Goal: Transaction & Acquisition: Book appointment/travel/reservation

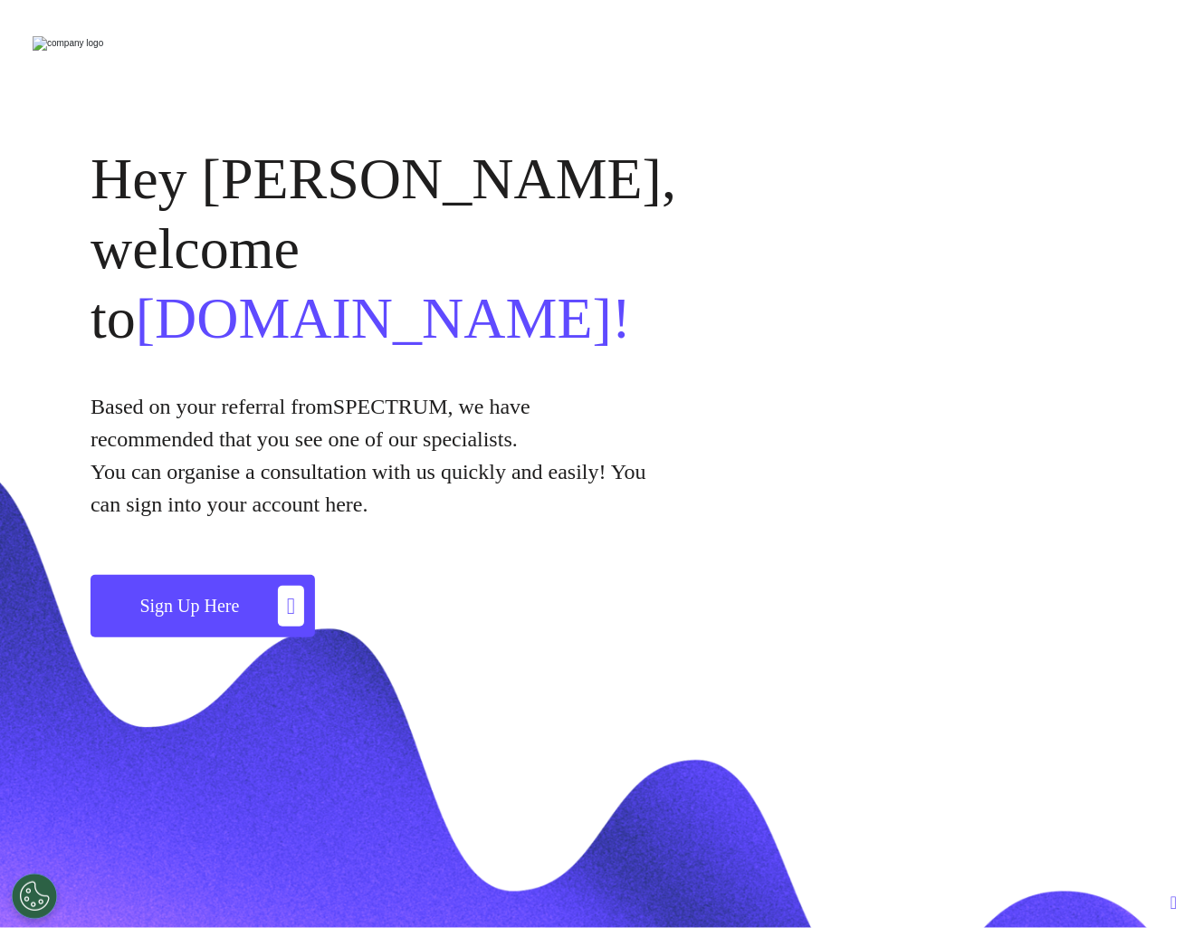
click at [178, 596] on span "Sign Up Here" at bounding box center [189, 606] width 100 height 20
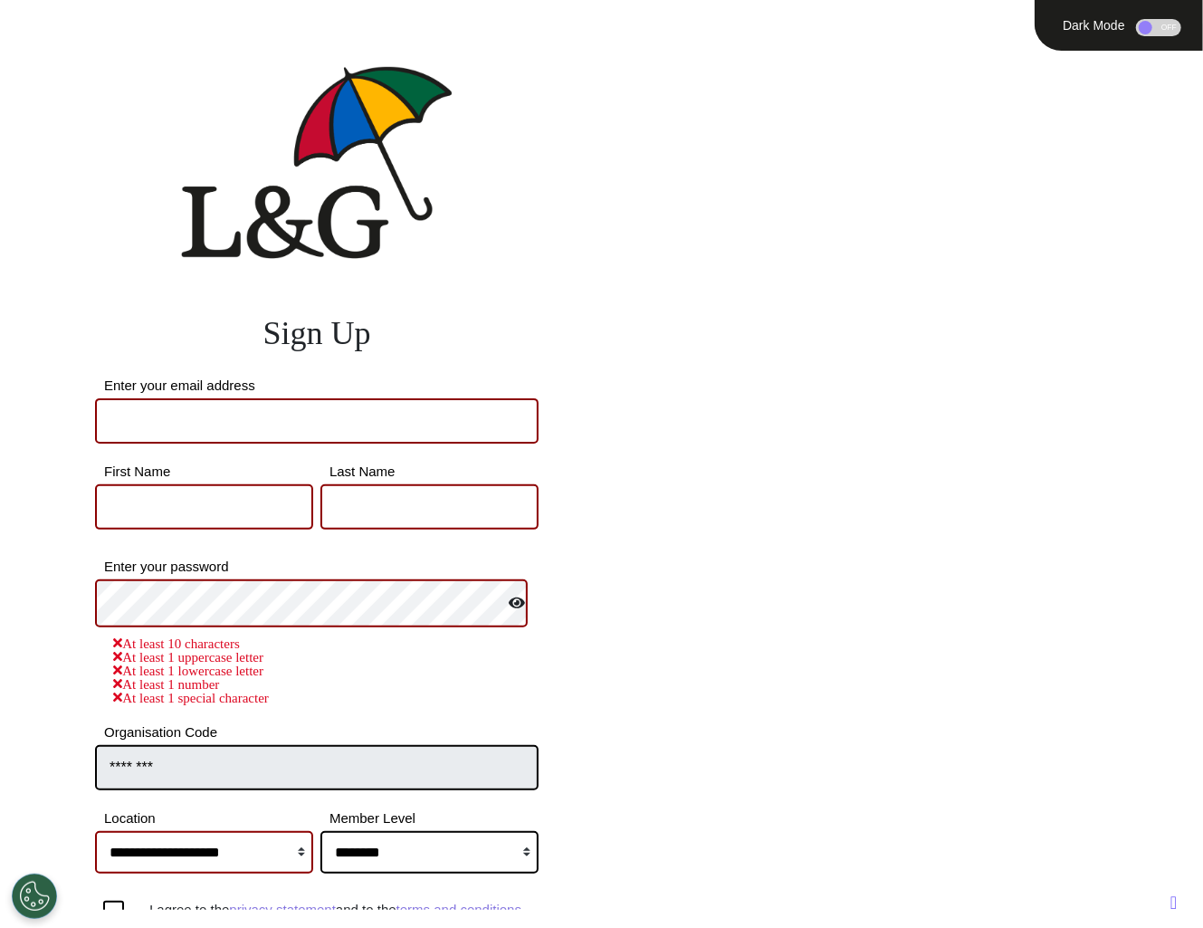
scroll to position [159, 0]
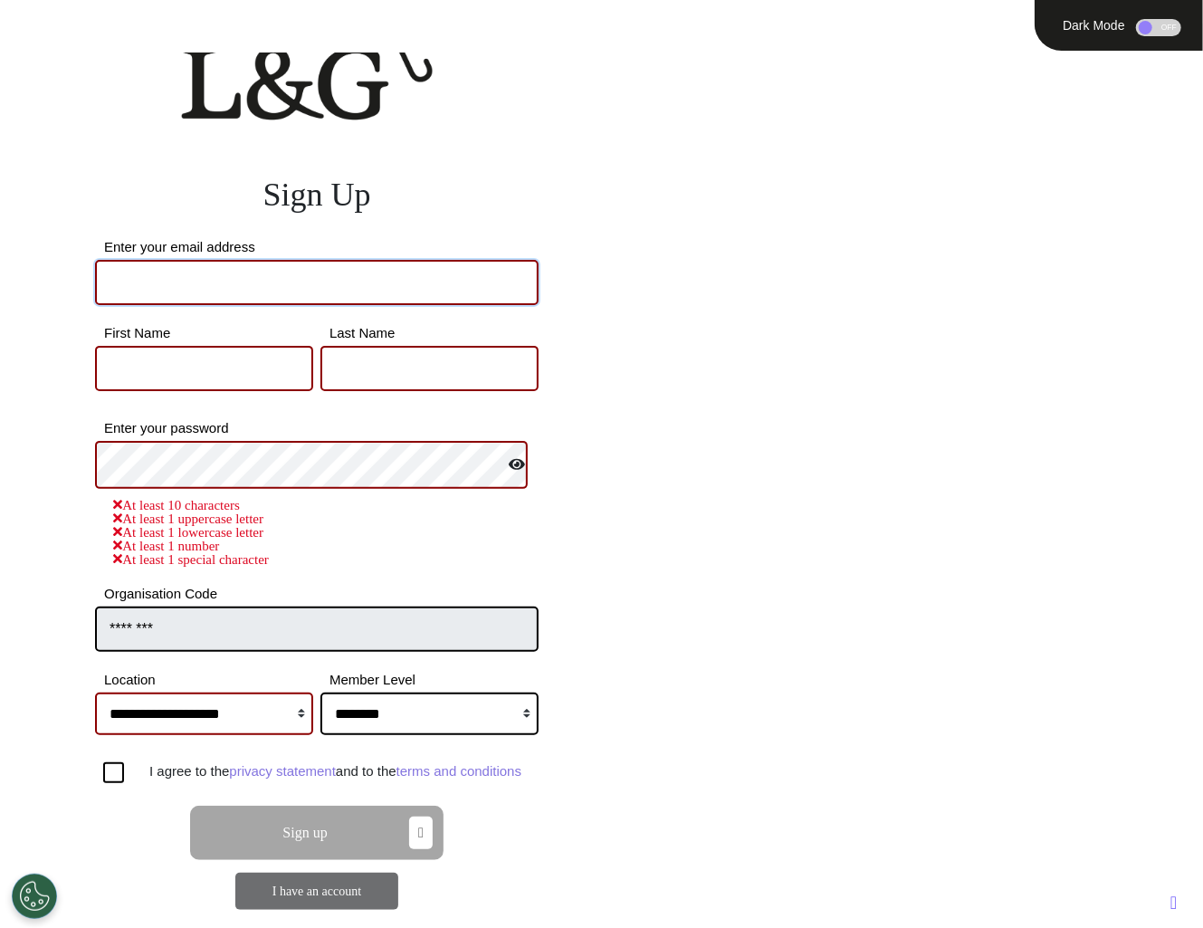
click at [138, 260] on input "Enter your email address" at bounding box center [317, 282] width 444 height 45
type input "*"
click at [160, 260] on input "Enter your email address" at bounding box center [317, 282] width 444 height 45
click at [331, 892] on link "I have an account" at bounding box center [317, 891] width 89 height 14
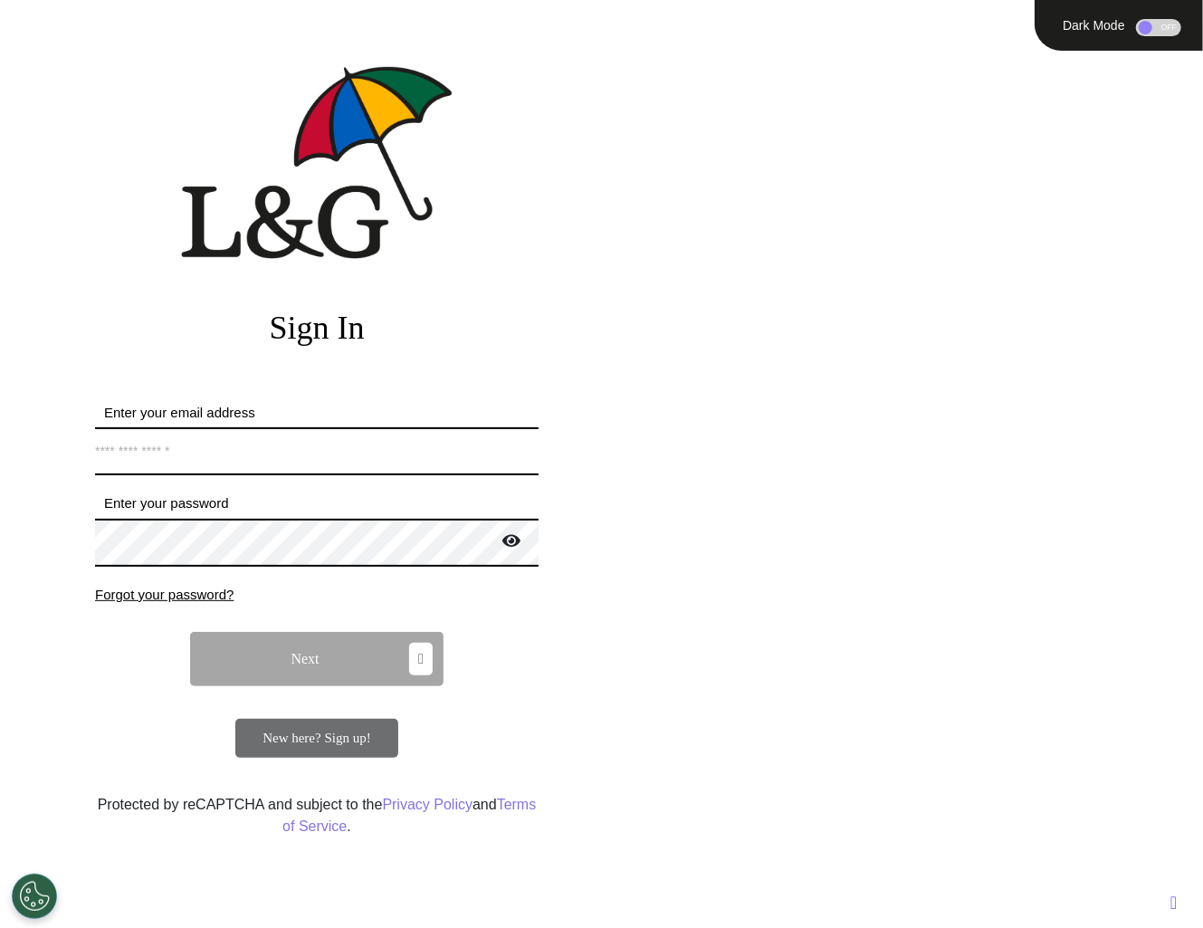
scroll to position [0, 0]
click at [311, 422] on label "Enter your email address" at bounding box center [317, 413] width 444 height 21
click at [311, 427] on input "Enter your email address" at bounding box center [317, 451] width 444 height 48
click at [311, 445] on input "Enter your email address" at bounding box center [317, 451] width 444 height 48
type input "**********"
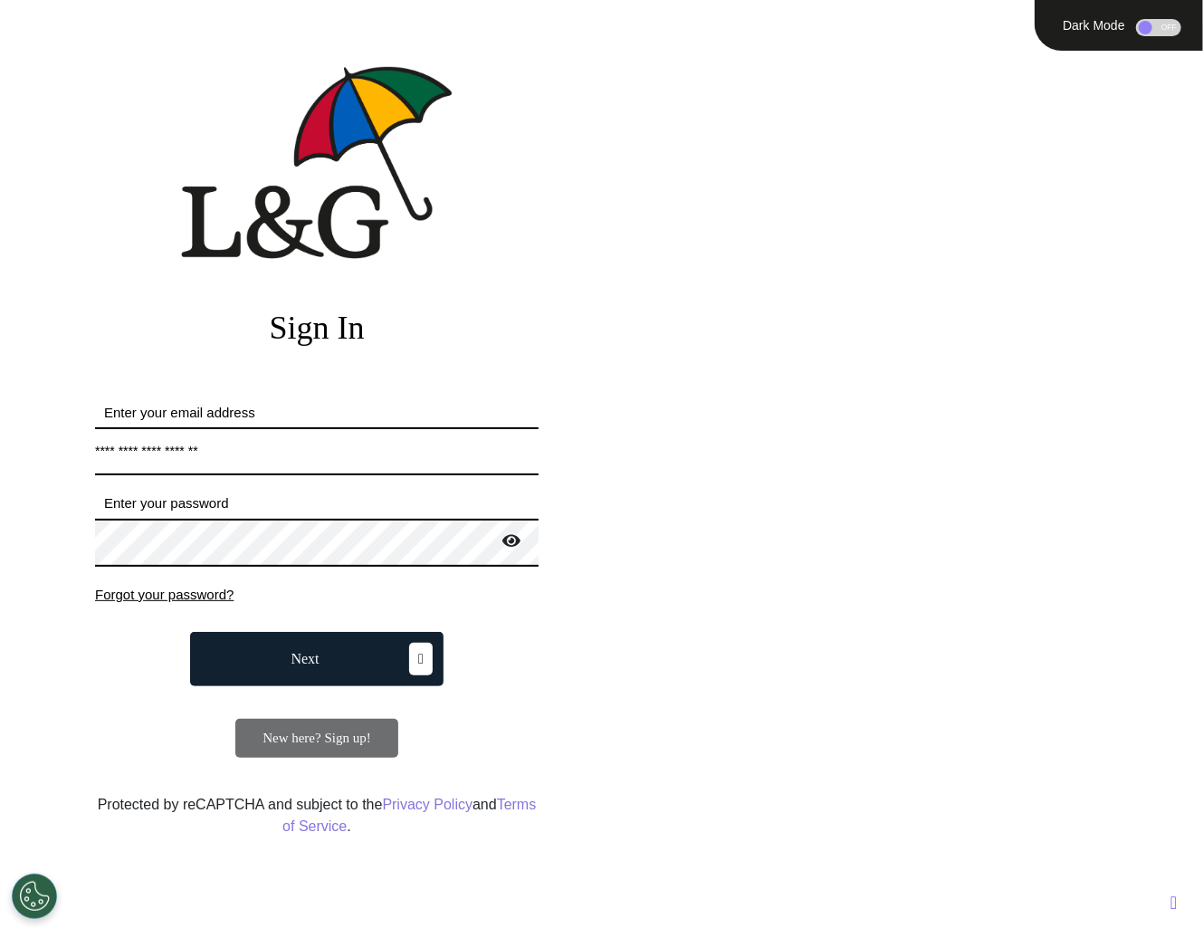
click at [391, 655] on button "Next" at bounding box center [316, 659] width 253 height 54
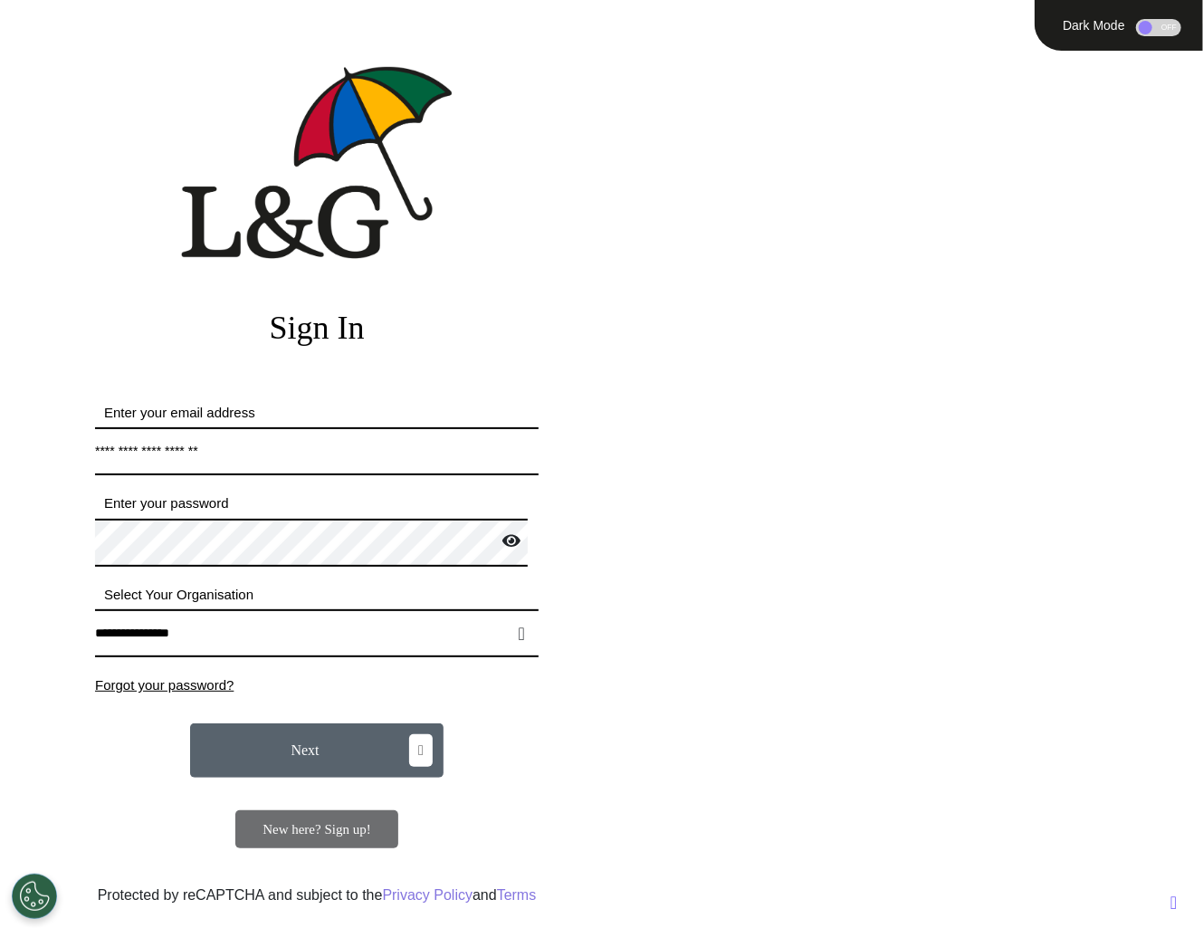
click at [324, 631] on select "**********" at bounding box center [317, 633] width 444 height 48
select select "***"
click at [95, 609] on select "**********" at bounding box center [317, 633] width 444 height 48
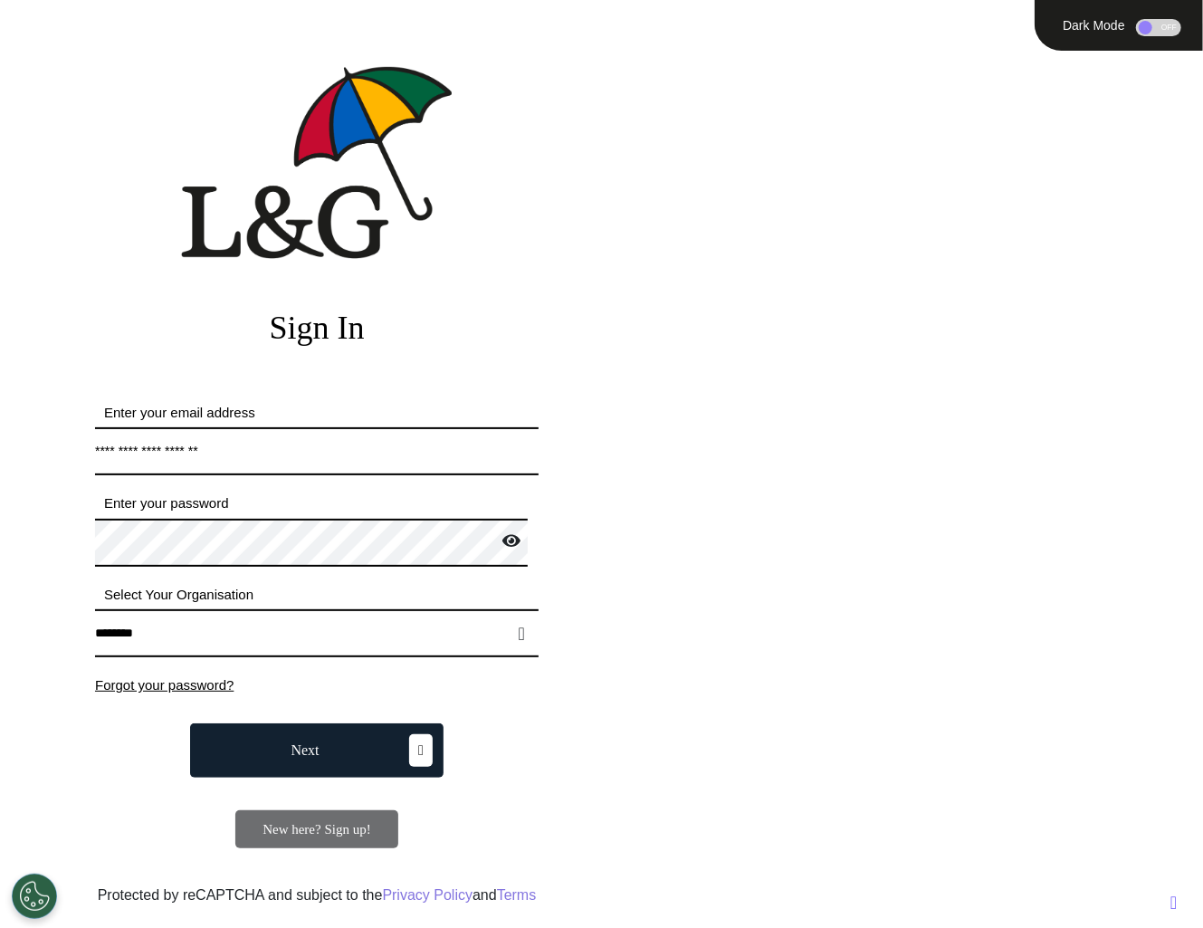
click at [330, 768] on button "Next" at bounding box center [316, 750] width 253 height 54
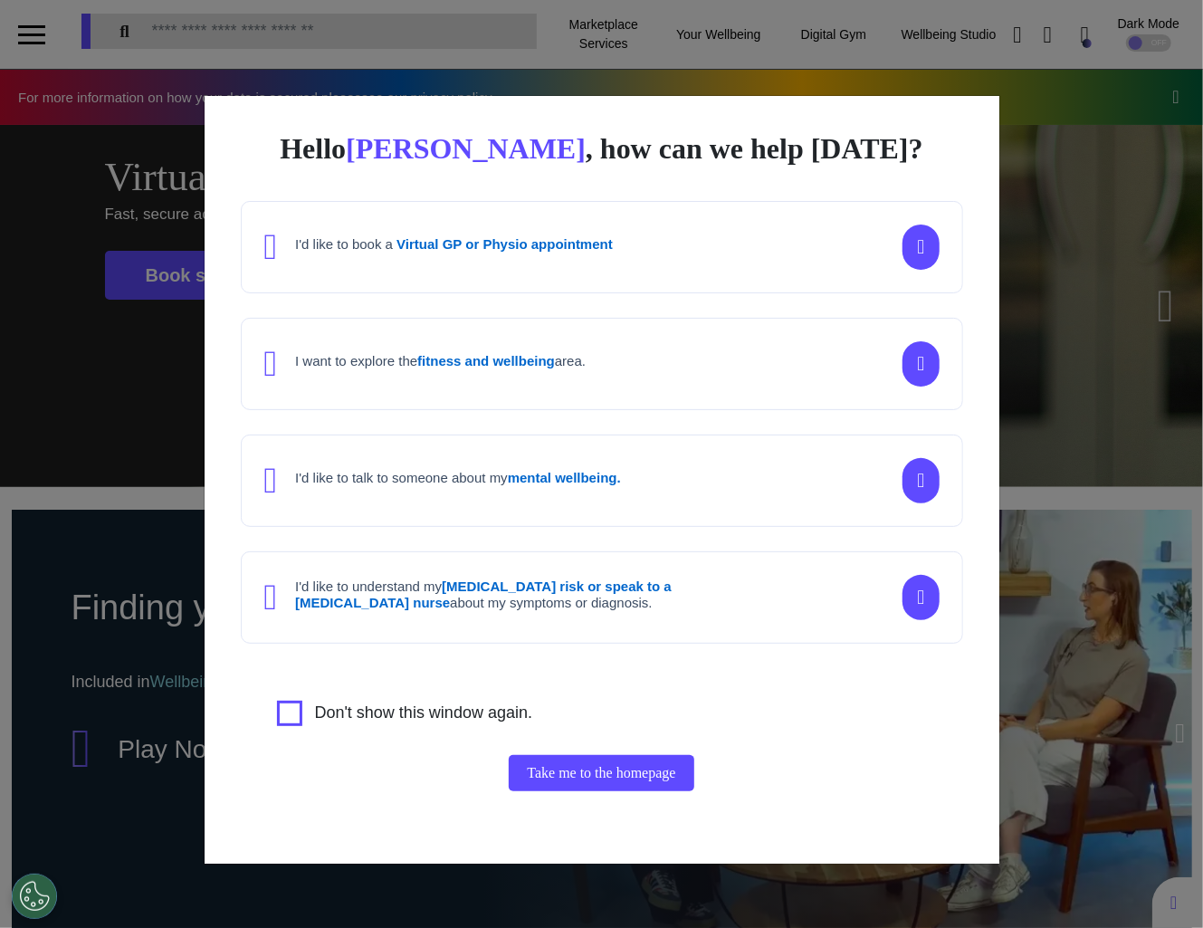
scroll to position [0, 751]
click at [1161, 422] on div "Hello [PERSON_NAME] , how can we help [DATE]? I'd like to book a Virtual GP or …" at bounding box center [601, 464] width 1203 height 928
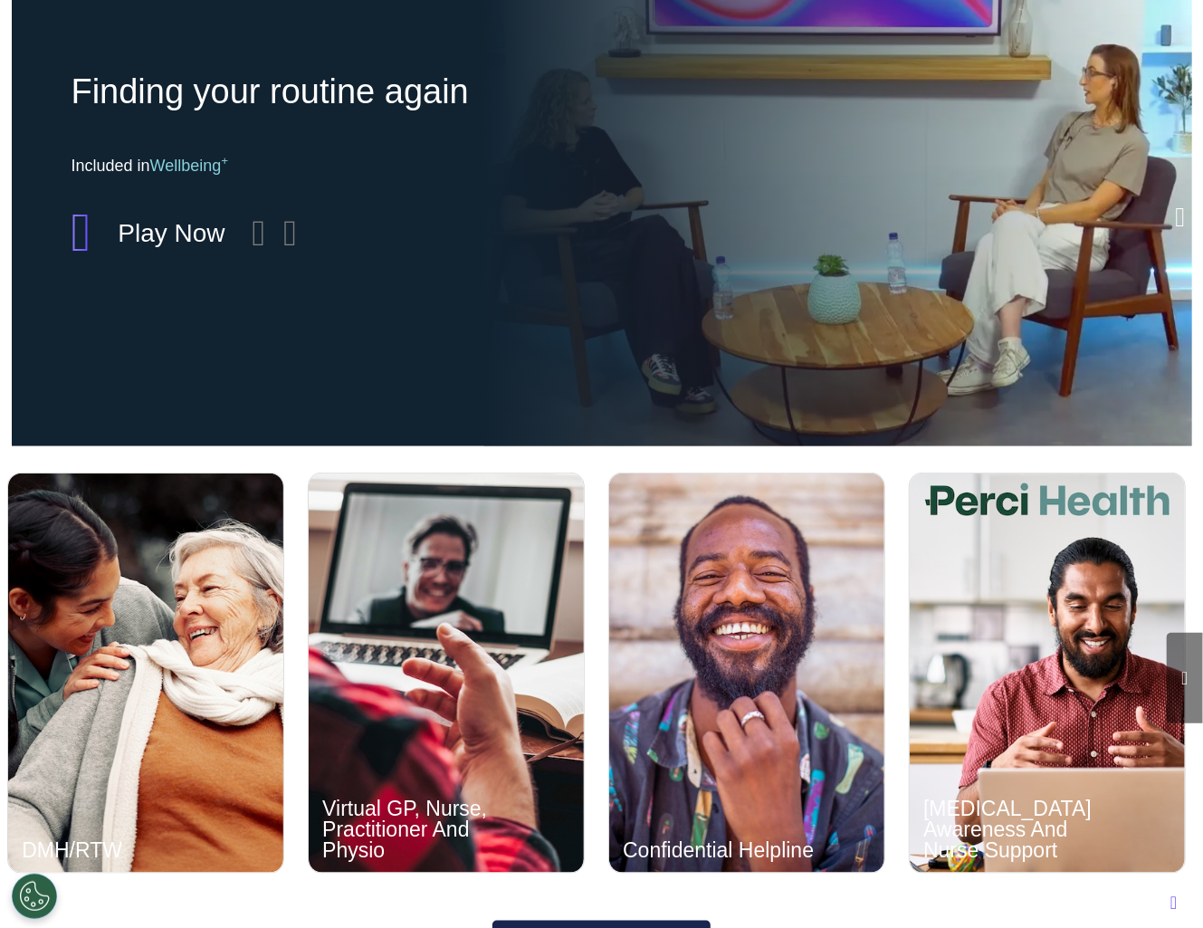
scroll to position [733, 0]
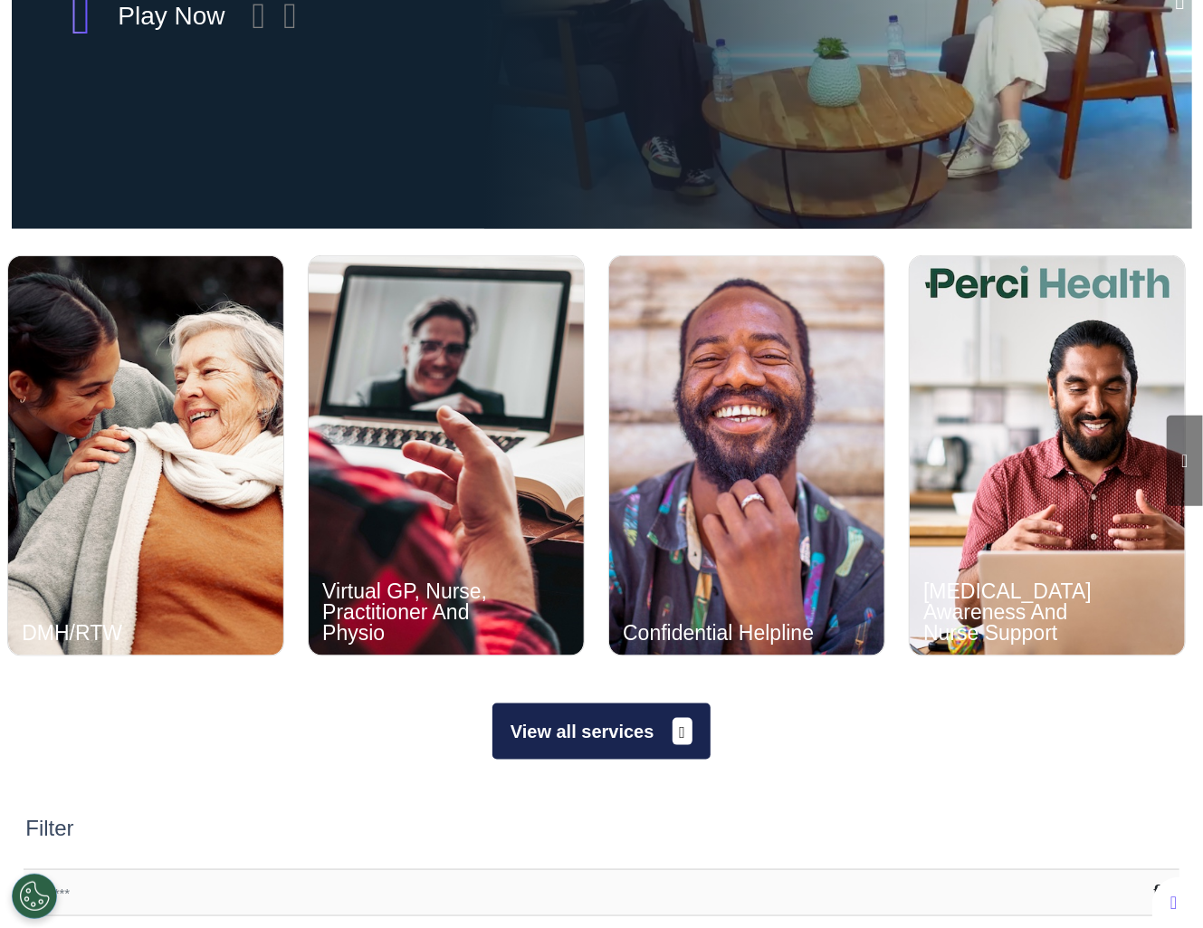
click at [602, 729] on button "View all services" at bounding box center [601, 731] width 218 height 56
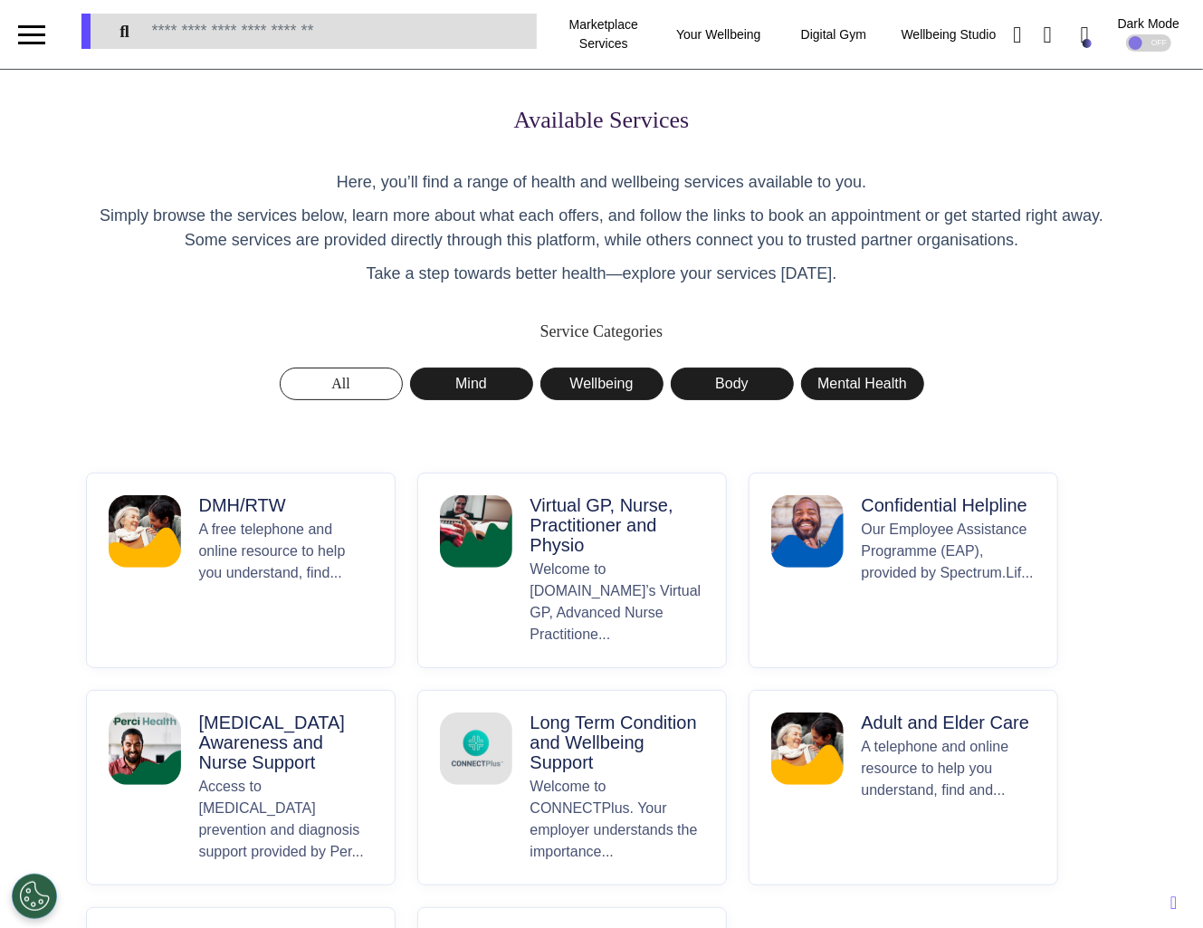
click at [280, 523] on p "A free telephone and online resource to help you understand, find..." at bounding box center [286, 582] width 174 height 127
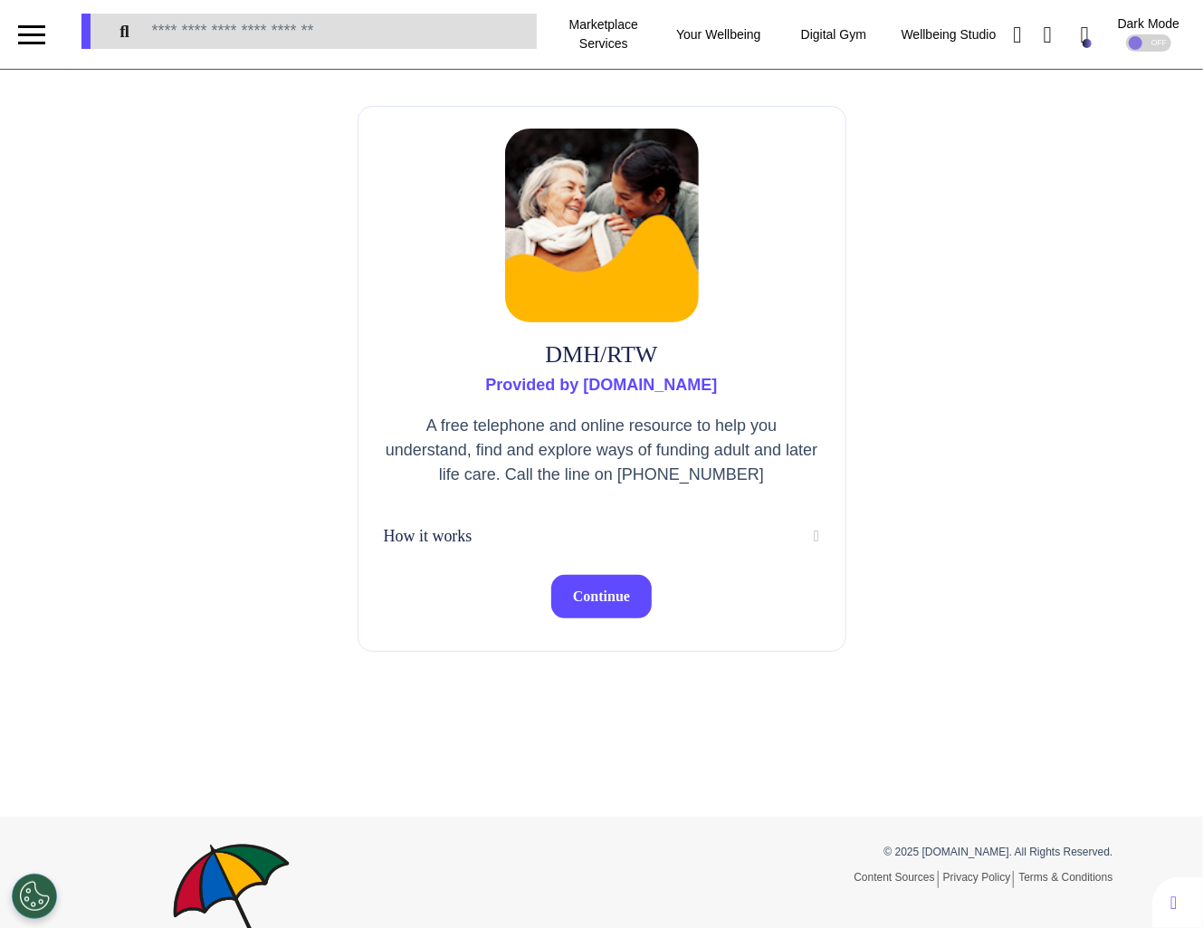
click at [595, 607] on button "Continue" at bounding box center [601, 596] width 100 height 43
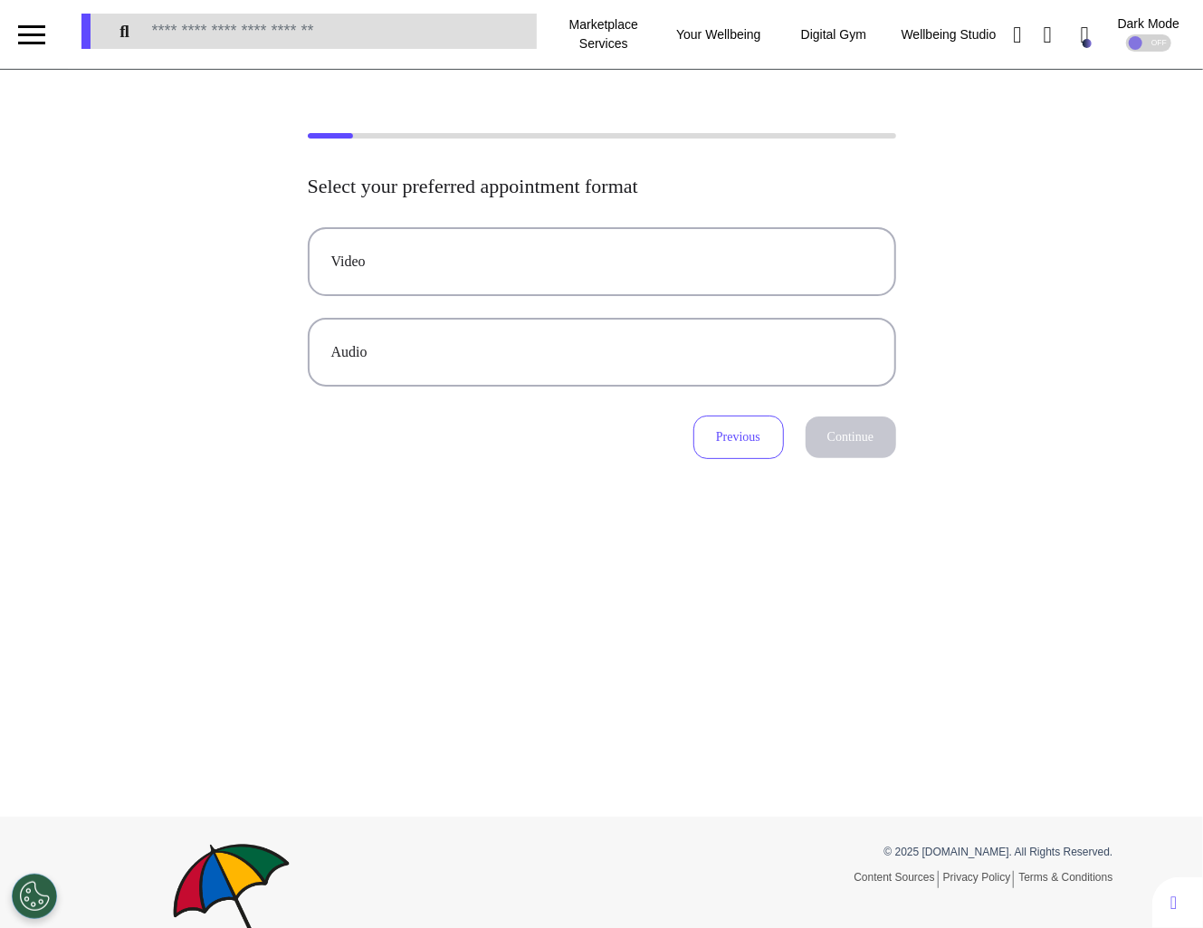
click at [635, 225] on div "Select your preferred appointment format Video Audio Previous Continue" at bounding box center [602, 317] width 588 height 284
click at [635, 251] on div "Video" at bounding box center [601, 262] width 541 height 22
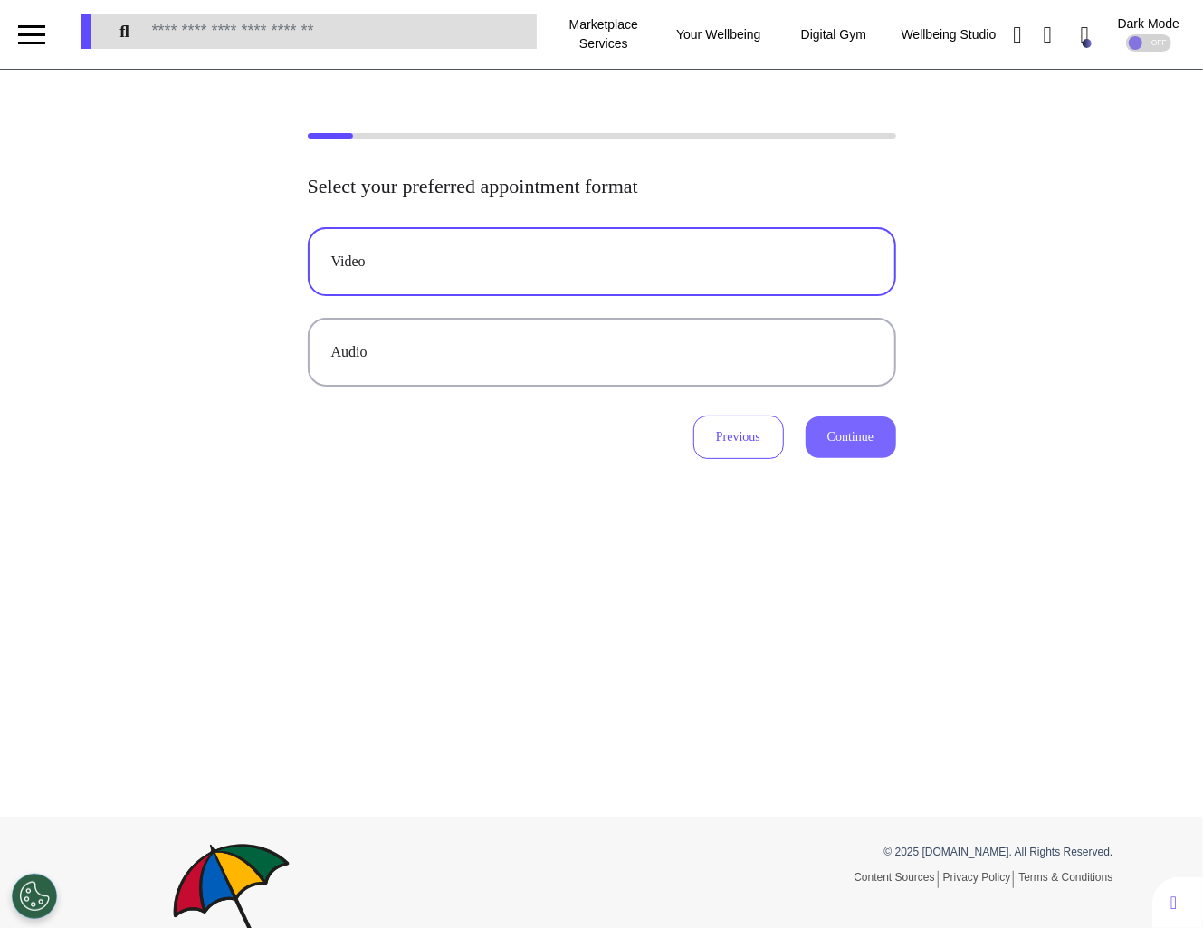
click at [833, 454] on button "Continue" at bounding box center [851, 437] width 91 height 42
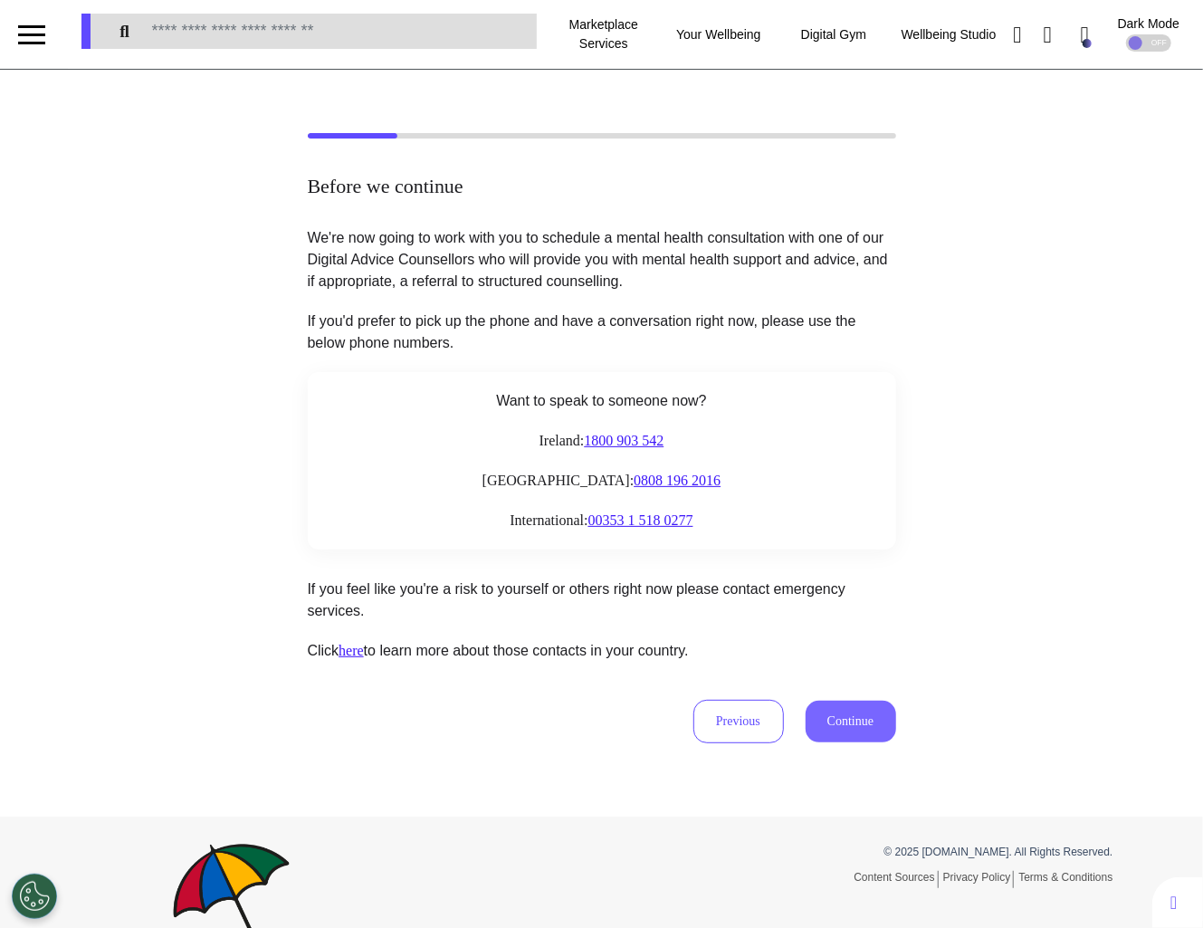
click at [856, 722] on button "Continue" at bounding box center [851, 722] width 91 height 42
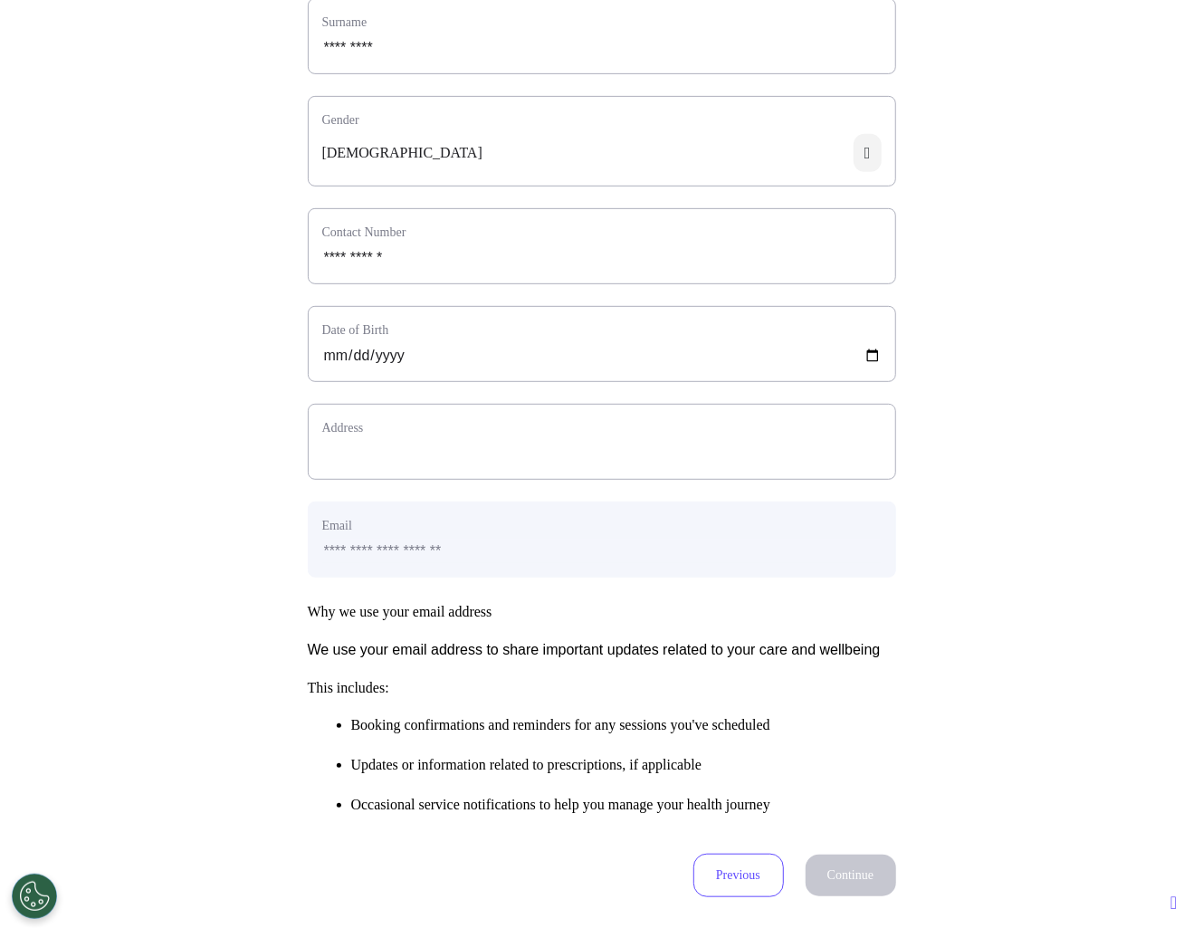
scroll to position [496, 0]
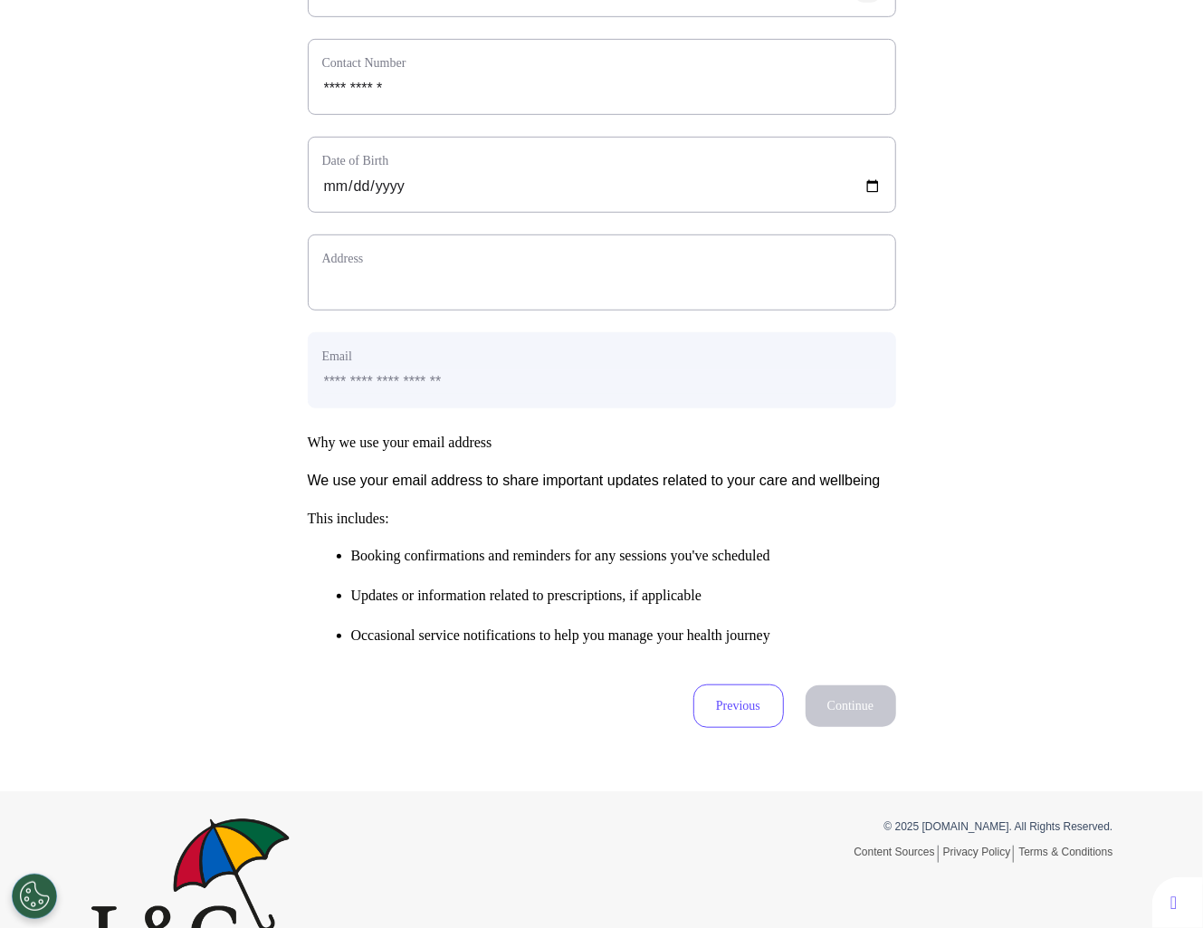
click at [551, 292] on div "Address" at bounding box center [602, 272] width 588 height 76
click at [549, 296] on input "text_area" at bounding box center [601, 285] width 559 height 24
type input "**********"
click at [846, 727] on button "Continue" at bounding box center [851, 706] width 91 height 42
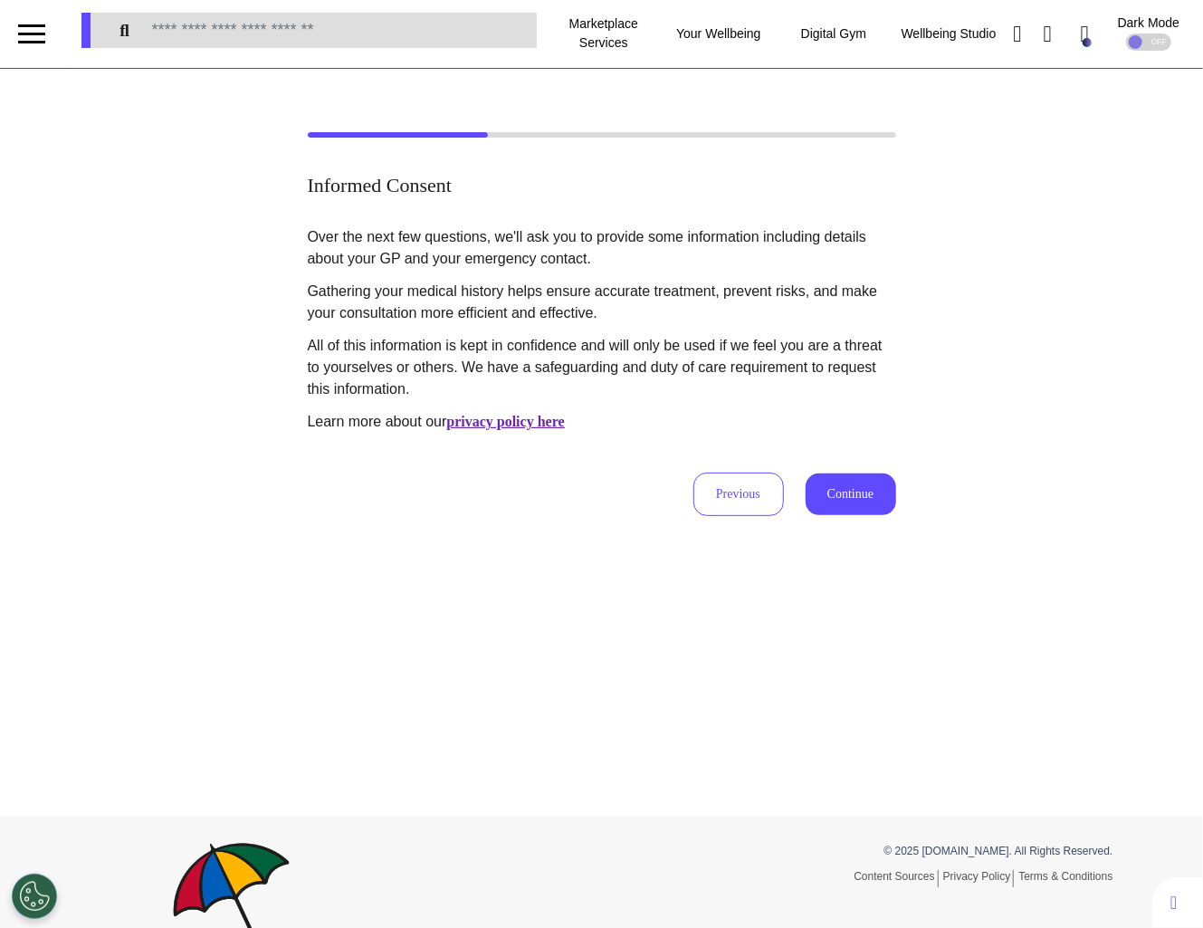
scroll to position [0, 0]
click at [842, 512] on button "Continue" at bounding box center [851, 495] width 91 height 42
